Goal: Information Seeking & Learning: Learn about a topic

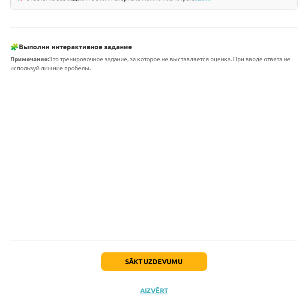
scroll to position [819, 0]
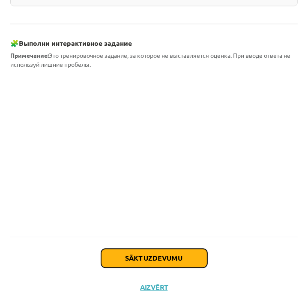
click at [161, 252] on button "Sākt uzdevumu" at bounding box center [154, 258] width 106 height 19
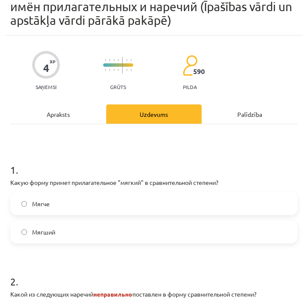
scroll to position [5, 0]
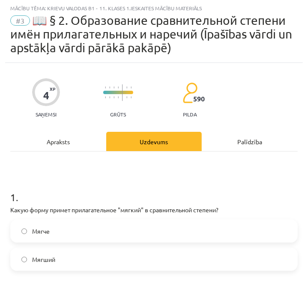
click at [93, 237] on label "Мягче" at bounding box center [154, 231] width 286 height 21
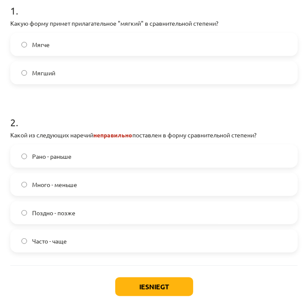
scroll to position [194, 0]
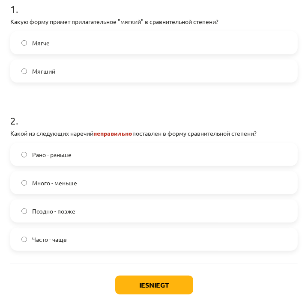
click at [106, 186] on label "Много - меньше" at bounding box center [154, 182] width 286 height 21
click at [156, 276] on button "Iesniegt" at bounding box center [154, 285] width 78 height 19
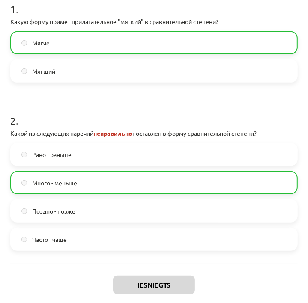
scroll to position [247, 0]
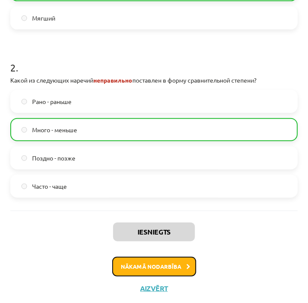
click at [134, 260] on button "Nākamā nodarbība" at bounding box center [154, 267] width 84 height 20
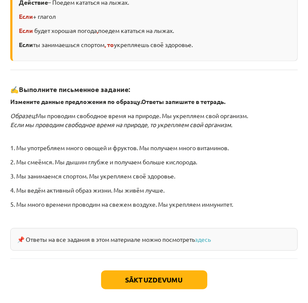
scroll to position [246, 0]
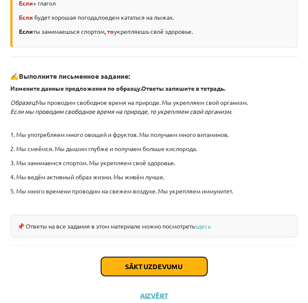
click at [151, 264] on button "Sākt uzdevumu" at bounding box center [154, 266] width 106 height 19
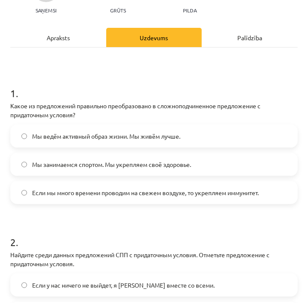
scroll to position [124, 0]
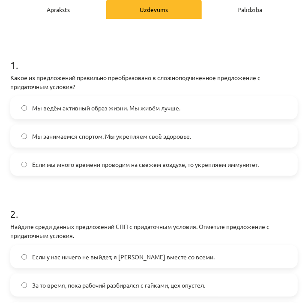
click at [182, 161] on span "Если мы много времени проводим на свежем воздухе, то укрепляем иммунитет." at bounding box center [145, 164] width 227 height 9
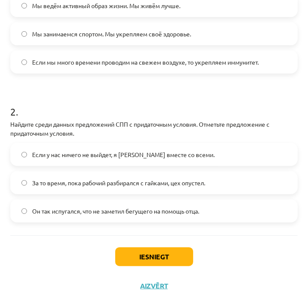
scroll to position [228, 0]
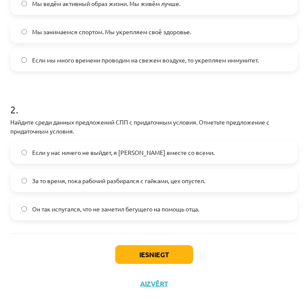
click at [137, 209] on span "Он так испугался, что не заметил бегущего на помощь отца." at bounding box center [115, 209] width 167 height 9
click at [83, 152] on span "Если у нас ничего не выйдет, я [PERSON_NAME] вместе со всеми." at bounding box center [123, 152] width 182 height 9
click at [130, 250] on button "Iesniegt" at bounding box center [154, 254] width 78 height 19
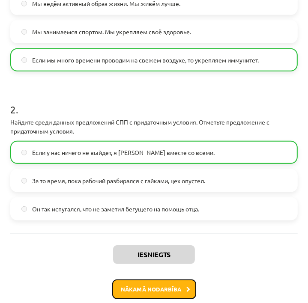
click at [122, 282] on button "Nākamā nodarbība" at bounding box center [154, 290] width 84 height 20
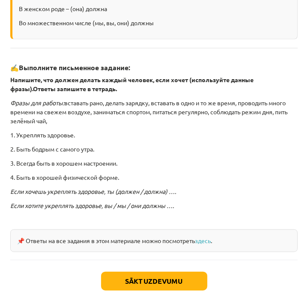
scroll to position [204, 0]
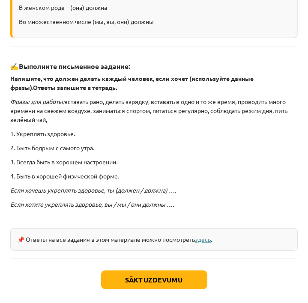
click at [206, 240] on link "здесь" at bounding box center [203, 240] width 16 height 8
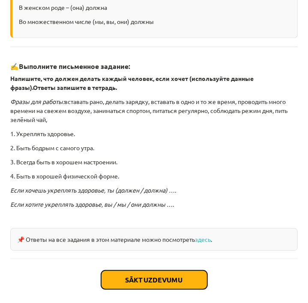
click at [163, 273] on button "Sākt uzdevumu" at bounding box center [154, 280] width 106 height 19
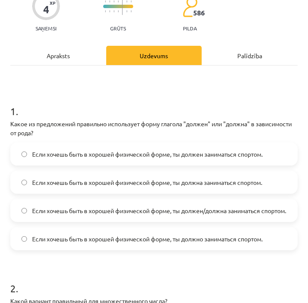
scroll to position [89, 0]
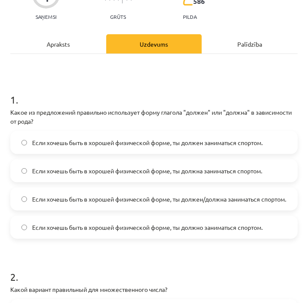
click at [131, 199] on span "Если хочешь быть в хорошей физической форме, ты должен/должна заниматься спорто…" at bounding box center [159, 199] width 254 height 9
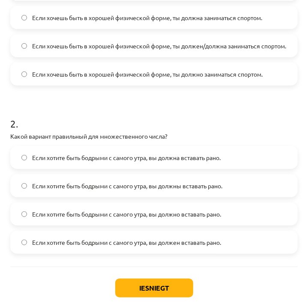
scroll to position [253, 0]
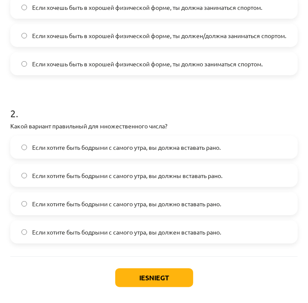
click at [167, 176] on span "Если хотите быть бодрыми с самого утра, вы должны вставать рано." at bounding box center [127, 175] width 190 height 9
click at [146, 274] on button "Iesniegt" at bounding box center [154, 278] width 78 height 19
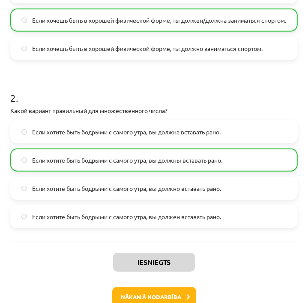
scroll to position [283, 0]
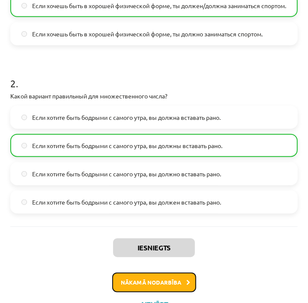
click at [183, 276] on button "Nākamā nodarbība" at bounding box center [154, 283] width 84 height 20
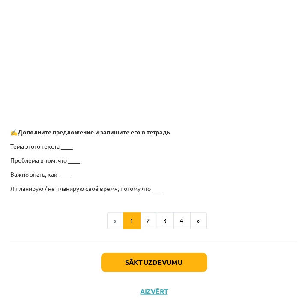
scroll to position [749, 0]
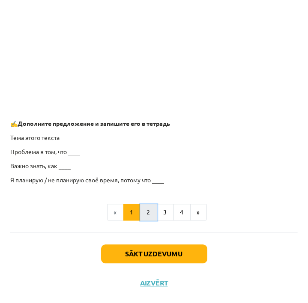
click at [145, 212] on button "2" at bounding box center [148, 212] width 17 height 17
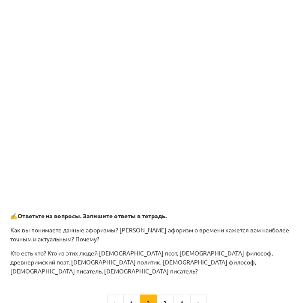
scroll to position [348, 0]
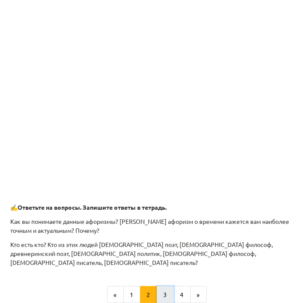
click at [161, 288] on button "3" at bounding box center [165, 295] width 17 height 17
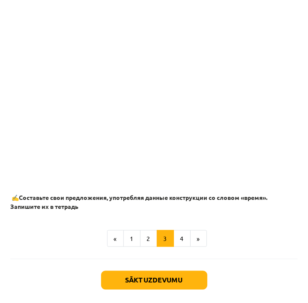
scroll to position [536, 0]
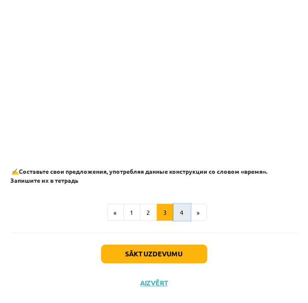
click at [174, 218] on button "4" at bounding box center [181, 212] width 17 height 17
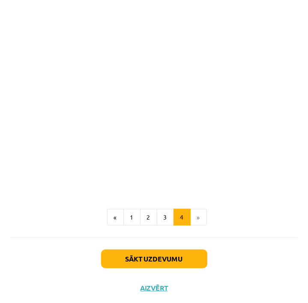
scroll to position [202, 0]
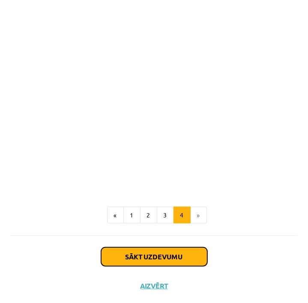
click at [130, 254] on button "Sākt uzdevumu" at bounding box center [154, 257] width 106 height 19
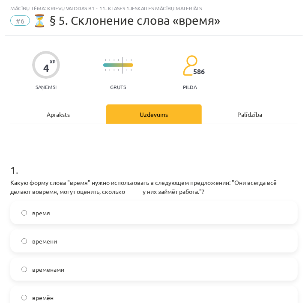
scroll to position [57, 0]
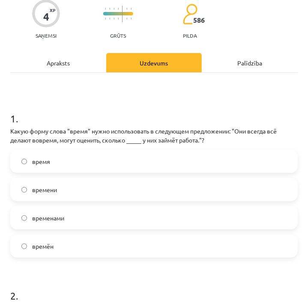
click at [36, 188] on span "времени" at bounding box center [44, 189] width 25 height 9
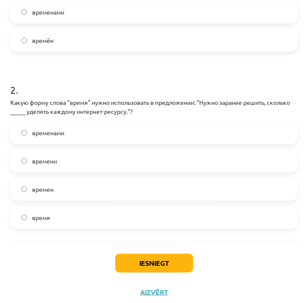
scroll to position [266, 0]
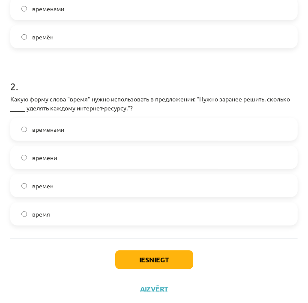
click at [92, 157] on label "времени" at bounding box center [154, 157] width 286 height 21
click at [120, 257] on button "Iesniegt" at bounding box center [154, 260] width 78 height 19
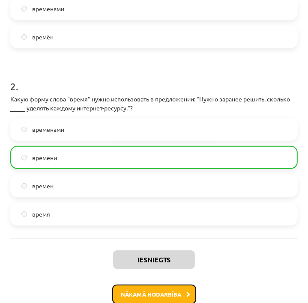
click at [152, 290] on button "Nākamā nodarbība" at bounding box center [154, 295] width 84 height 20
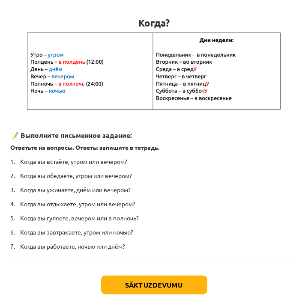
scroll to position [138, 0]
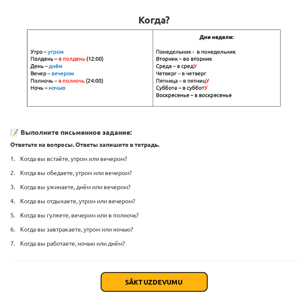
click at [159, 275] on button "Sākt uzdevumu" at bounding box center [154, 282] width 106 height 19
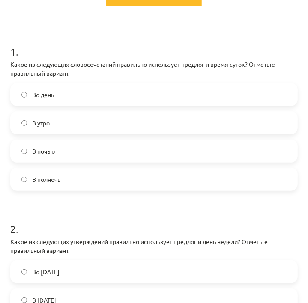
scroll to position [124, 0]
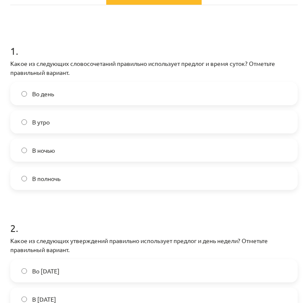
click at [51, 185] on label "В полночь" at bounding box center [154, 178] width 286 height 21
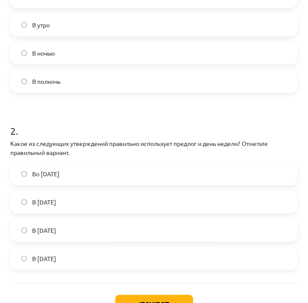
scroll to position [245, 0]
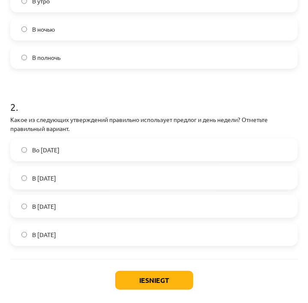
click at [106, 149] on label "Во [DATE]" at bounding box center [154, 149] width 286 height 21
click at [125, 283] on button "Iesniegt" at bounding box center [154, 280] width 78 height 19
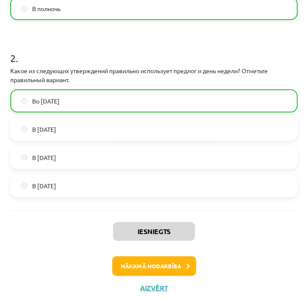
scroll to position [298, 0]
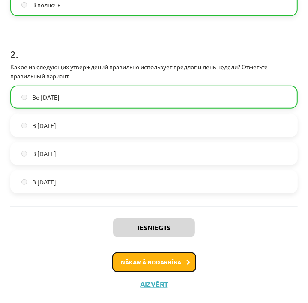
click at [130, 258] on button "Nākamā nodarbība" at bounding box center [154, 263] width 84 height 20
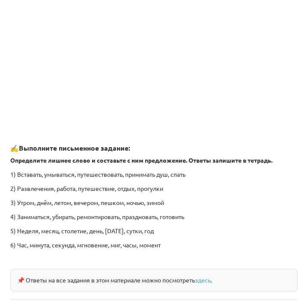
scroll to position [1147, 0]
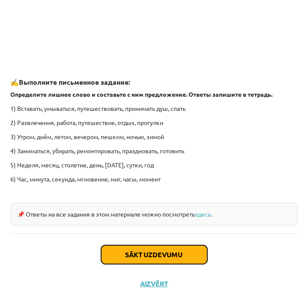
click at [190, 252] on button "Sākt uzdevumu" at bounding box center [154, 254] width 106 height 19
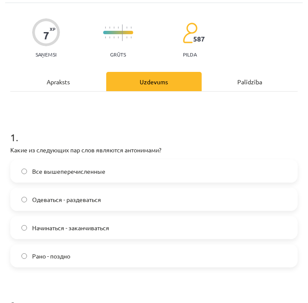
scroll to position [54, 0]
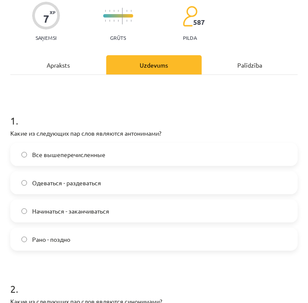
click at [69, 156] on span "Все вышеперечисленные" at bounding box center [68, 154] width 73 height 9
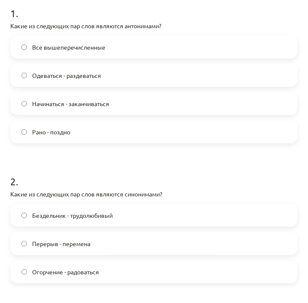
scroll to position [172, 0]
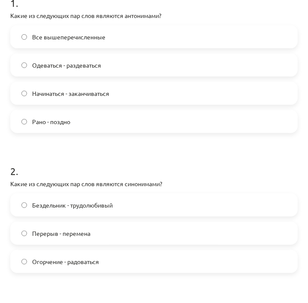
click at [75, 233] on span "Перерыв - перемена" at bounding box center [61, 233] width 58 height 9
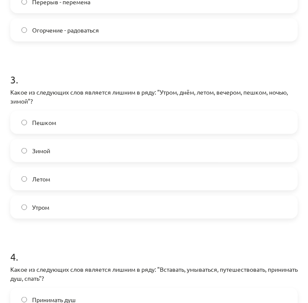
scroll to position [403, 0]
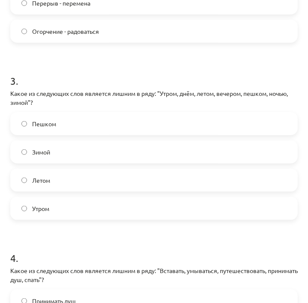
click at [47, 123] on span "Пешком" at bounding box center [44, 124] width 24 height 9
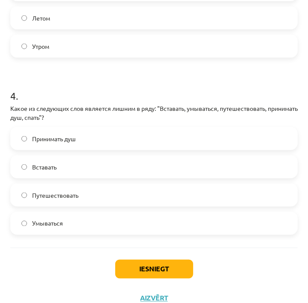
scroll to position [564, 0]
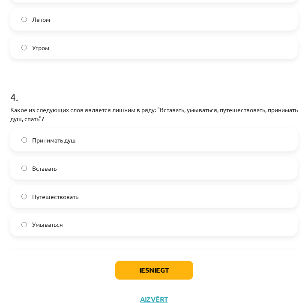
click at [61, 193] on span "Путешествовать" at bounding box center [55, 196] width 46 height 9
click at [131, 262] on button "Iesniegt" at bounding box center [154, 270] width 78 height 19
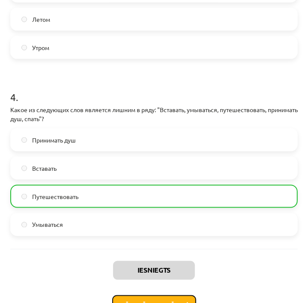
click at [168, 298] on button "Nākamā nodarbība" at bounding box center [154, 306] width 84 height 20
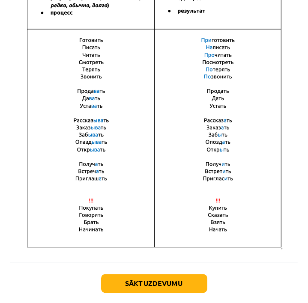
scroll to position [576, 0]
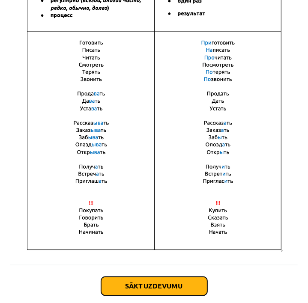
click at [153, 278] on button "Sākt uzdevumu" at bounding box center [154, 286] width 106 height 19
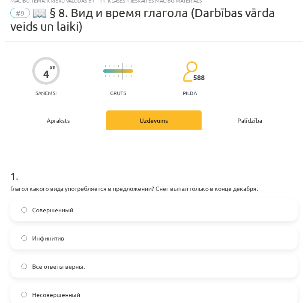
scroll to position [0, 0]
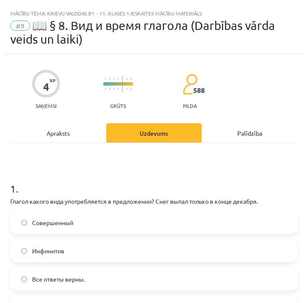
click at [54, 137] on div "Apraksts" at bounding box center [58, 132] width 96 height 19
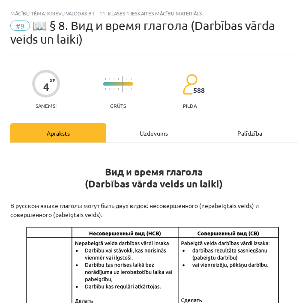
click at [149, 130] on div "Uzdevums" at bounding box center [154, 132] width 96 height 19
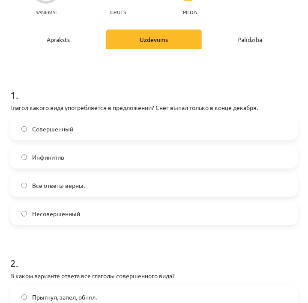
scroll to position [86, 0]
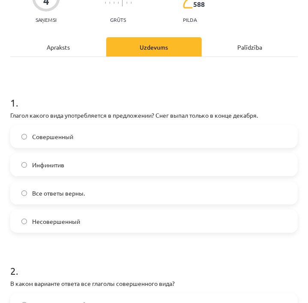
click at [48, 46] on div "Apraksts" at bounding box center [58, 46] width 96 height 19
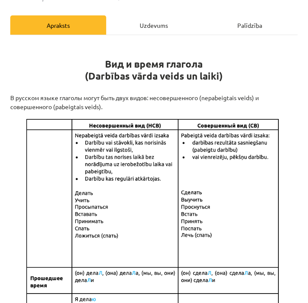
scroll to position [97, 0]
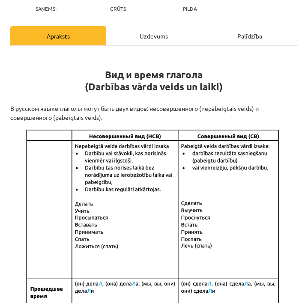
click at [140, 42] on div "Uzdevums" at bounding box center [154, 35] width 96 height 19
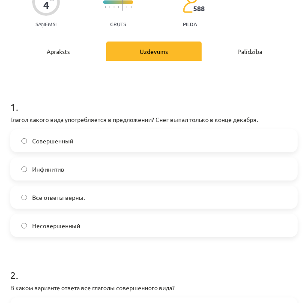
scroll to position [89, 0]
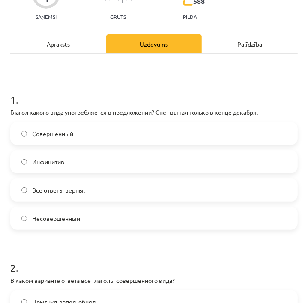
click at [40, 220] on span "Несовершенный" at bounding box center [56, 218] width 48 height 9
click at [73, 44] on div "Apraksts" at bounding box center [58, 43] width 96 height 19
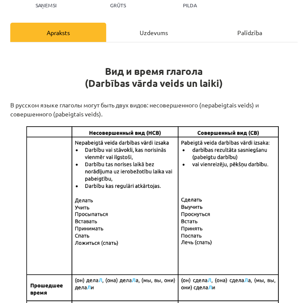
scroll to position [97, 0]
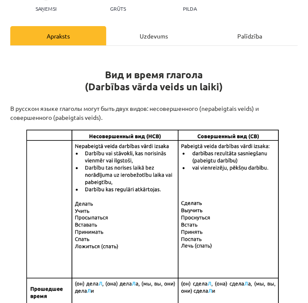
click at [151, 32] on div "Uzdevums" at bounding box center [154, 35] width 96 height 19
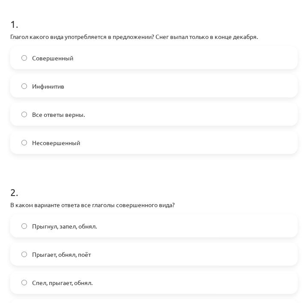
scroll to position [177, 0]
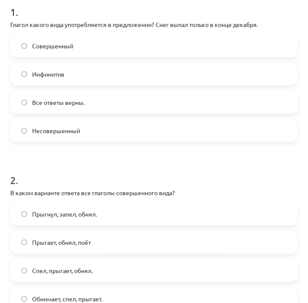
click at [77, 46] on label "Совершенный" at bounding box center [154, 45] width 286 height 21
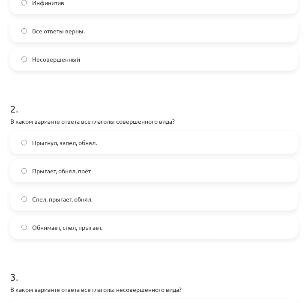
scroll to position [248, 0]
click at [87, 147] on label "Прыгнул, запел, обнял." at bounding box center [154, 142] width 286 height 21
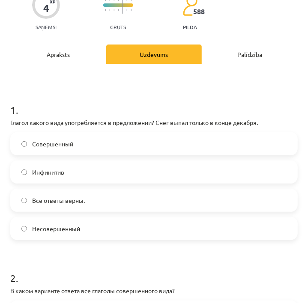
scroll to position [63, 0]
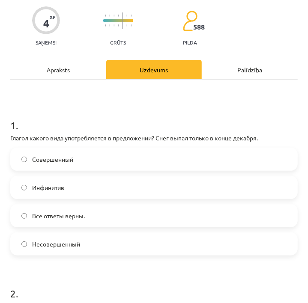
click at [53, 66] on div "Apraksts" at bounding box center [58, 69] width 96 height 19
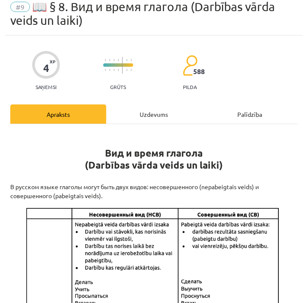
scroll to position [14, 0]
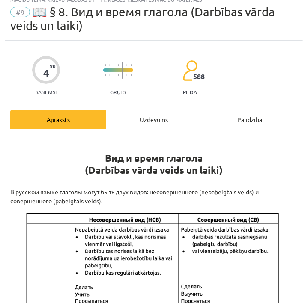
click at [155, 123] on div "Uzdevums" at bounding box center [154, 119] width 96 height 19
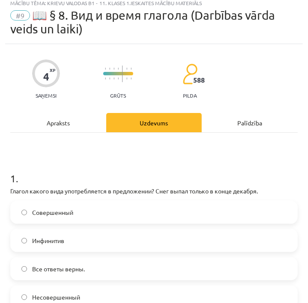
scroll to position [7, 0]
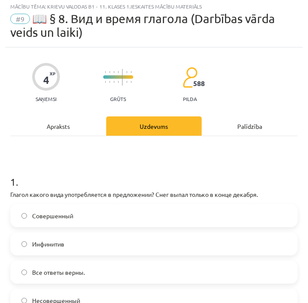
click at [69, 128] on div "Apraksts" at bounding box center [58, 126] width 96 height 19
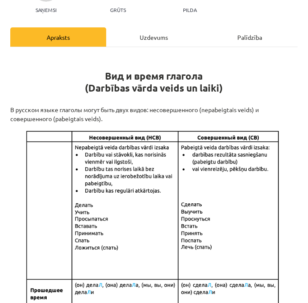
scroll to position [87, 0]
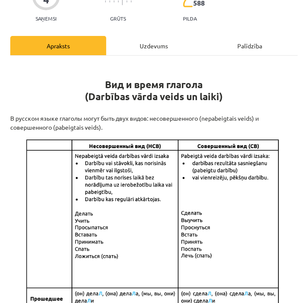
click at [147, 43] on div "Uzdevums" at bounding box center [154, 45] width 96 height 19
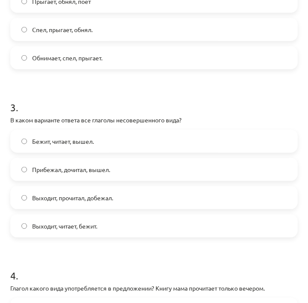
scroll to position [423, 0]
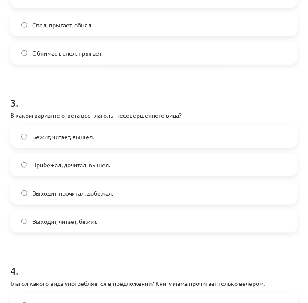
click at [91, 166] on span "Прибежал, дочитал, вышел." at bounding box center [71, 165] width 78 height 9
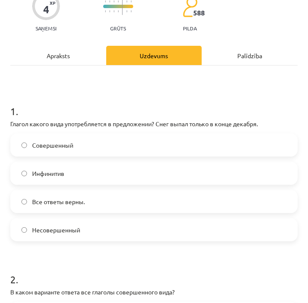
scroll to position [84, 0]
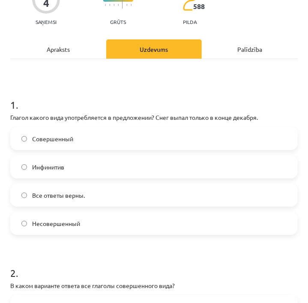
click at [78, 221] on span "Несовершенный" at bounding box center [56, 223] width 48 height 9
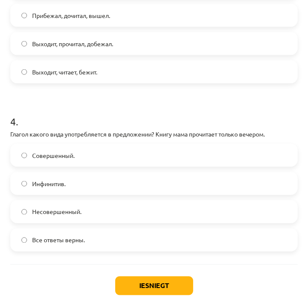
scroll to position [604, 0]
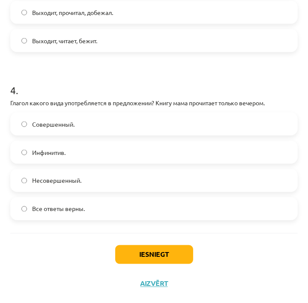
click at [81, 123] on label "Совершенный." at bounding box center [154, 124] width 286 height 21
click at [161, 248] on button "Iesniegt" at bounding box center [154, 254] width 78 height 19
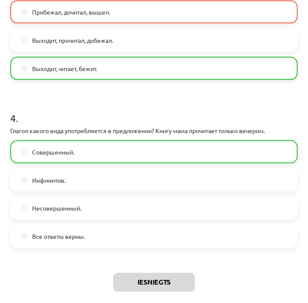
scroll to position [630, 0]
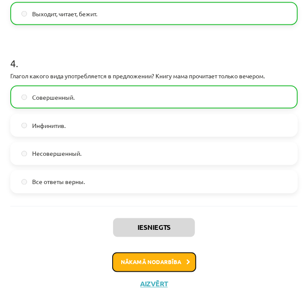
click at [167, 262] on button "Nākamā nodarbība" at bounding box center [154, 263] width 84 height 20
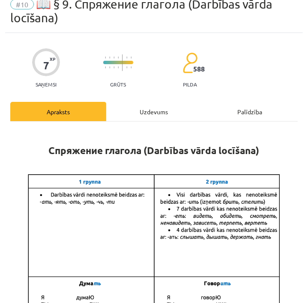
scroll to position [5, 0]
